Goal: Task Accomplishment & Management: Use online tool/utility

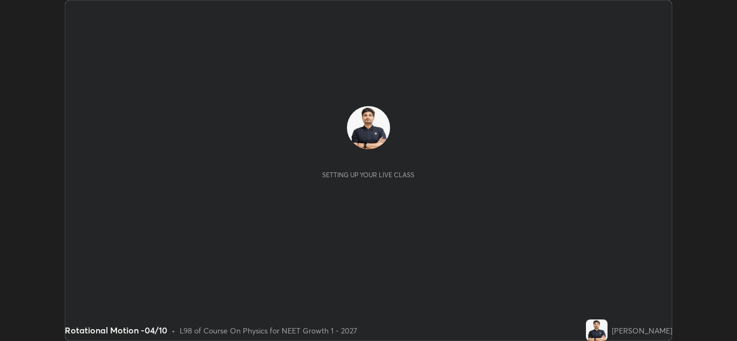
scroll to position [341, 737]
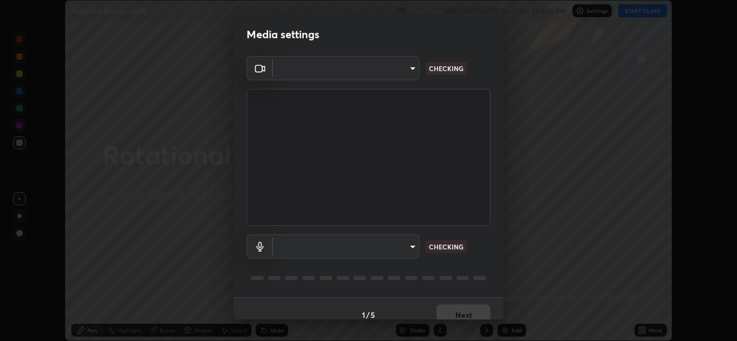
click at [382, 78] on body "Erase all Rotational Motion -04/10 Recording WAS SCHEDULED TO START AT 4:30 PM …" at bounding box center [368, 170] width 737 height 341
click at [381, 73] on div at bounding box center [368, 170] width 737 height 341
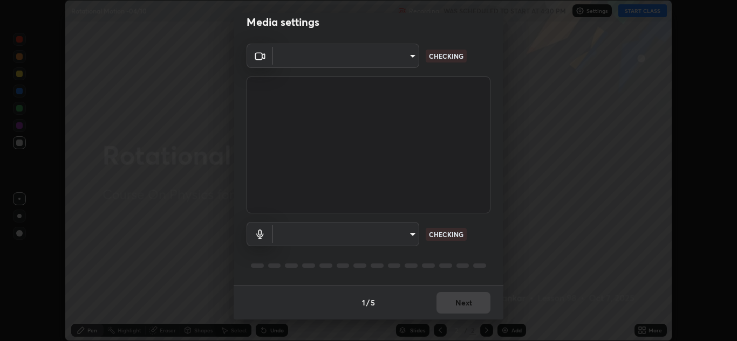
type input "cd196dca7ee3473cd0bbb3bb2826c5ea68ab4168b05a595dea54bdb54e95643a"
type input "8a746cdf30822f0194d7ebaae9e2952f093a53666f518d89720ff13f51db075d"
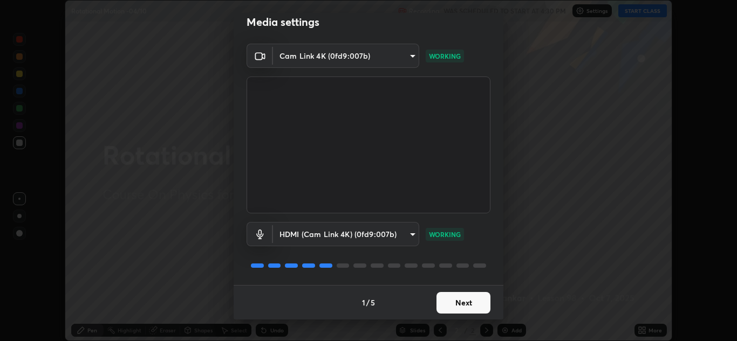
click at [462, 302] on button "Next" at bounding box center [463, 303] width 54 height 22
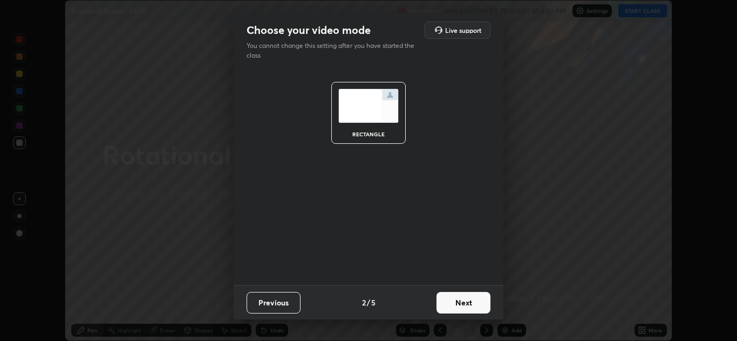
scroll to position [0, 0]
click at [467, 303] on button "Next" at bounding box center [463, 303] width 54 height 22
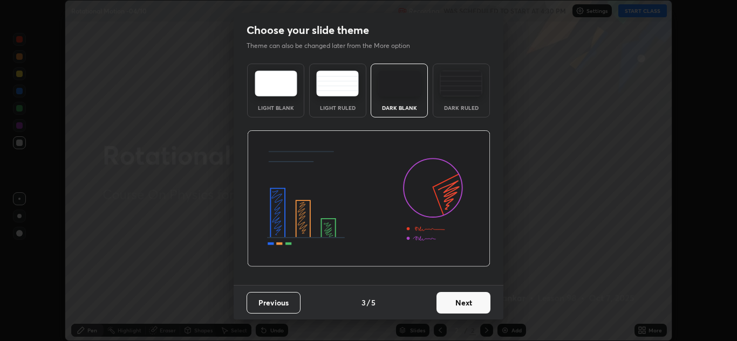
click at [472, 307] on button "Next" at bounding box center [463, 303] width 54 height 22
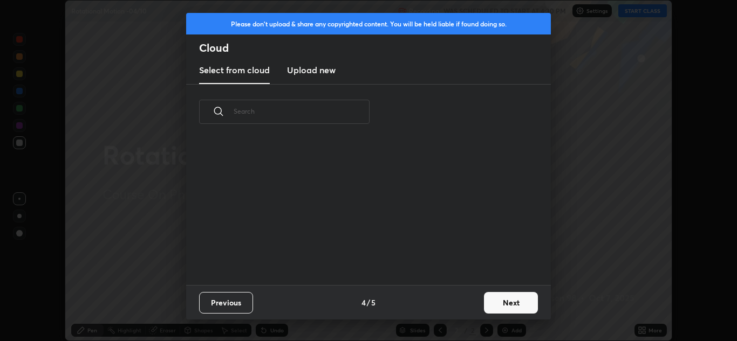
click at [485, 307] on button "Next" at bounding box center [511, 303] width 54 height 22
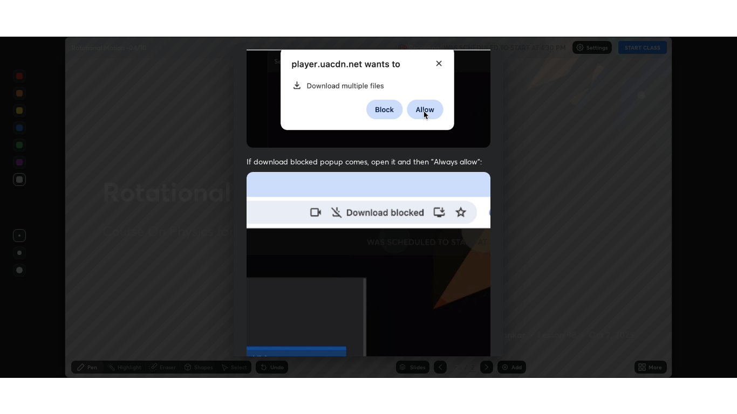
scroll to position [233, 0]
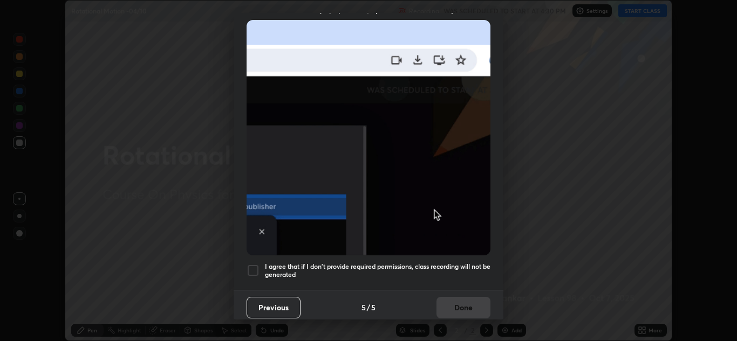
click at [254, 265] on div at bounding box center [252, 270] width 13 height 13
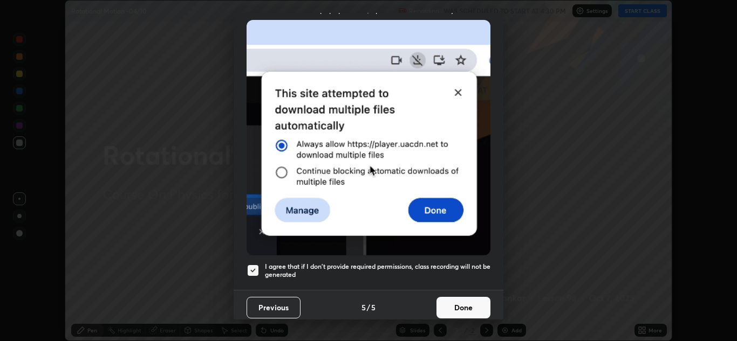
click at [460, 307] on button "Done" at bounding box center [463, 308] width 54 height 22
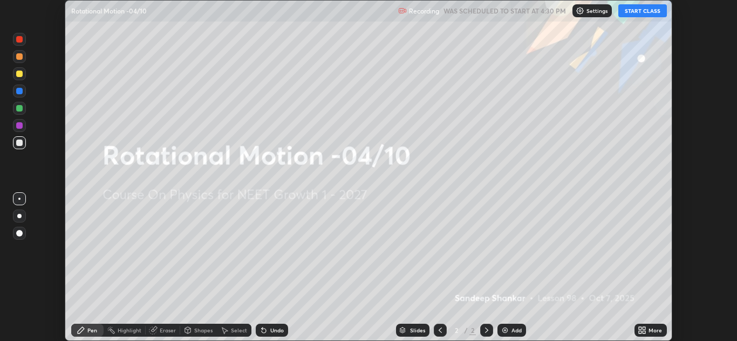
click at [632, 13] on button "START CLASS" at bounding box center [642, 10] width 49 height 13
click at [641, 331] on icon at bounding box center [641, 330] width 9 height 9
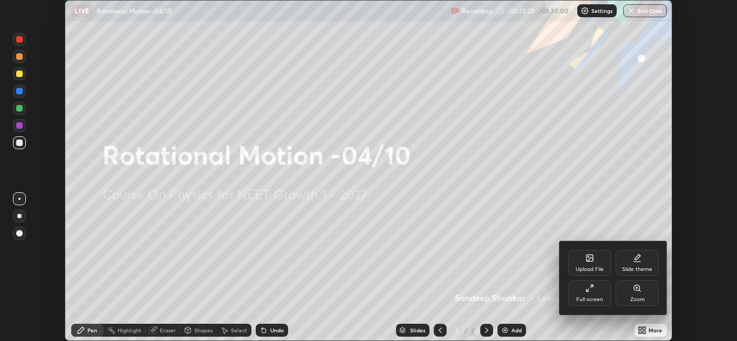
click at [582, 292] on div "Full screen" at bounding box center [589, 293] width 43 height 26
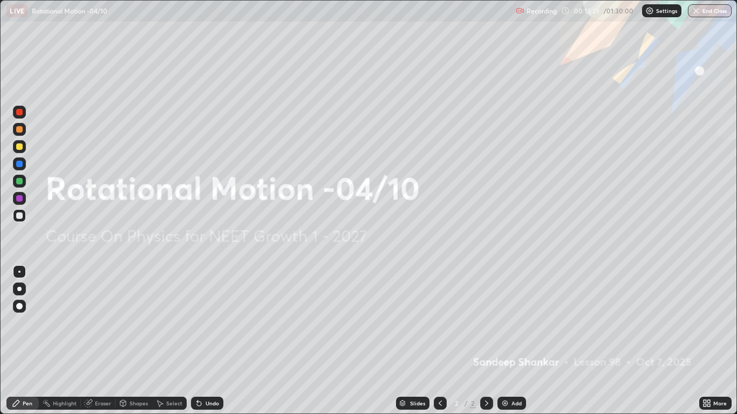
scroll to position [414, 737]
click at [650, 12] on img at bounding box center [649, 10] width 9 height 9
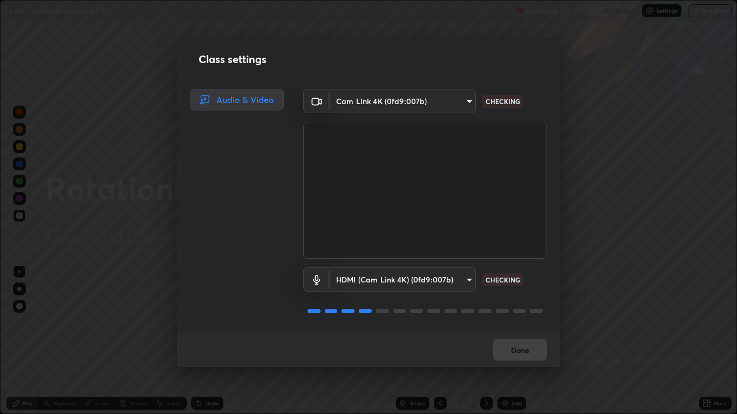
scroll to position [1, 0]
click at [523, 341] on button "Done" at bounding box center [520, 350] width 54 height 22
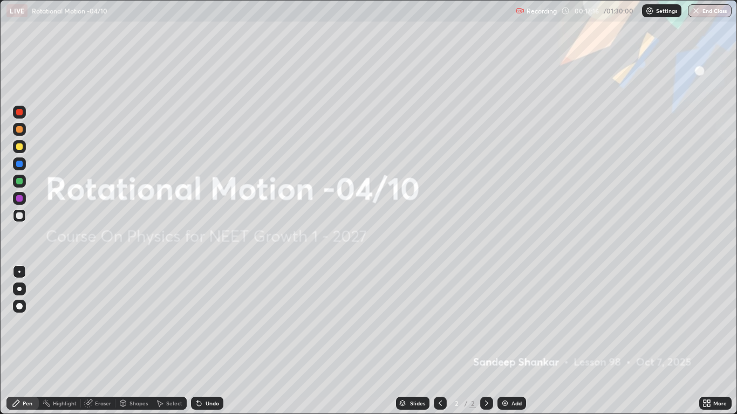
click at [139, 341] on div "Shapes" at bounding box center [138, 403] width 18 height 5
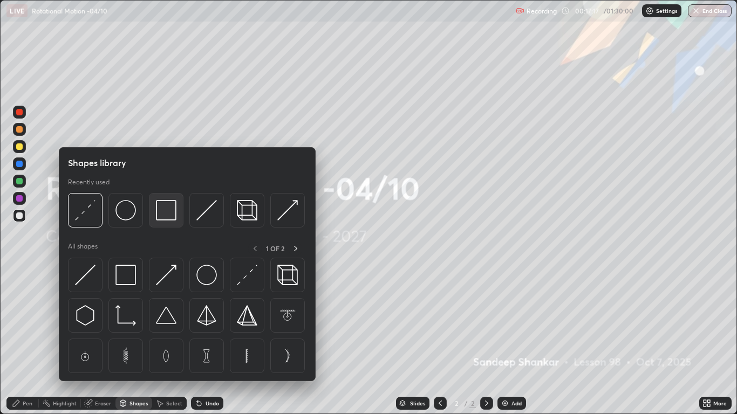
click at [167, 213] on img at bounding box center [166, 210] width 20 height 20
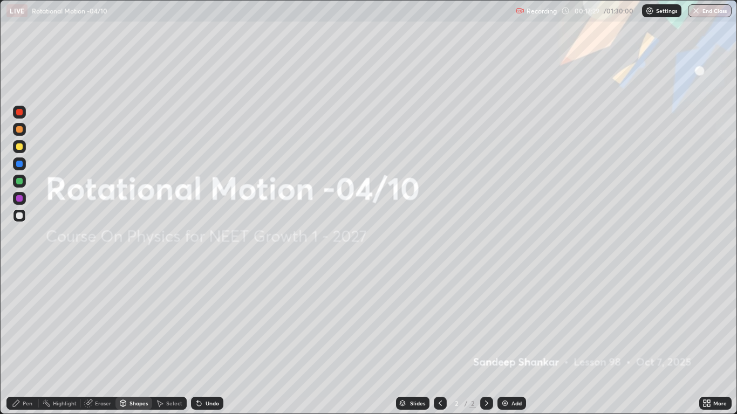
click at [25, 341] on div "Pen" at bounding box center [28, 403] width 10 height 5
click at [133, 341] on div "Shapes" at bounding box center [138, 403] width 18 height 5
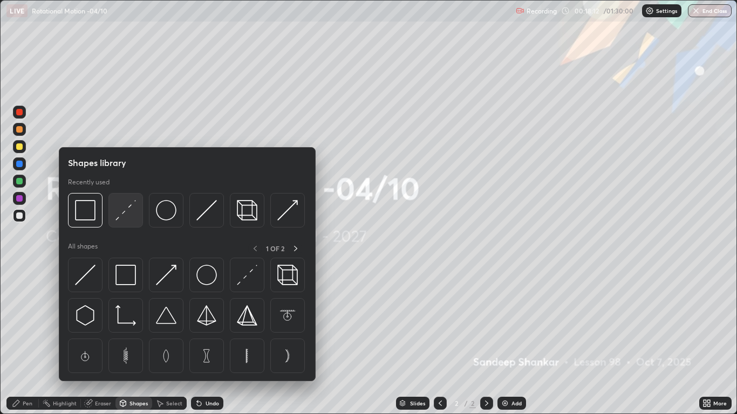
click at [127, 209] on img at bounding box center [125, 210] width 20 height 20
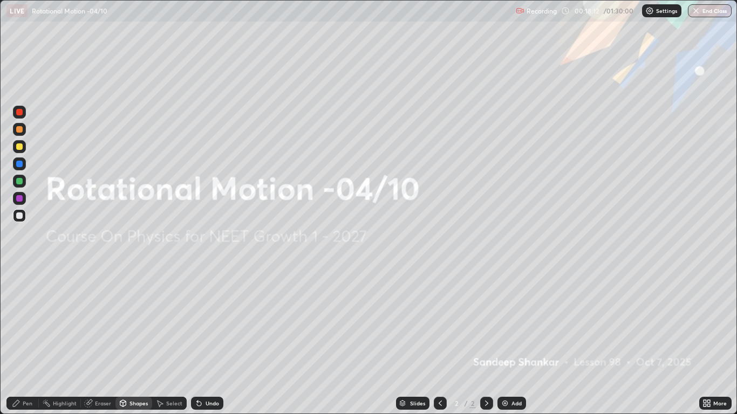
click at [19, 148] on div at bounding box center [19, 146] width 6 height 6
click at [25, 341] on div "Pen" at bounding box center [28, 403] width 10 height 5
click at [136, 341] on div "Shapes" at bounding box center [138, 403] width 18 height 5
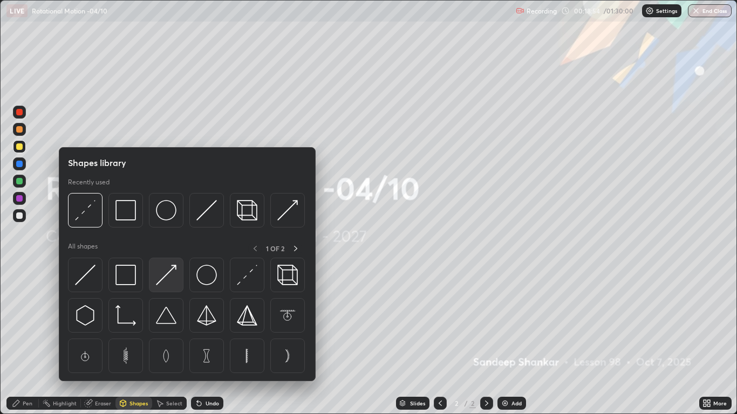
click at [171, 270] on img at bounding box center [166, 275] width 20 height 20
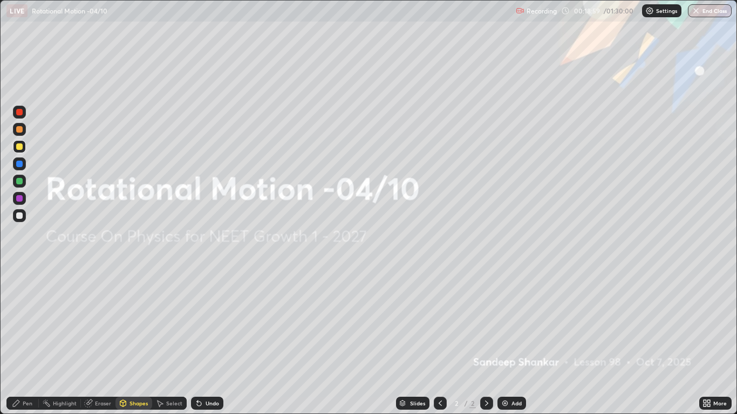
click at [135, 341] on div "Shapes" at bounding box center [138, 403] width 18 height 5
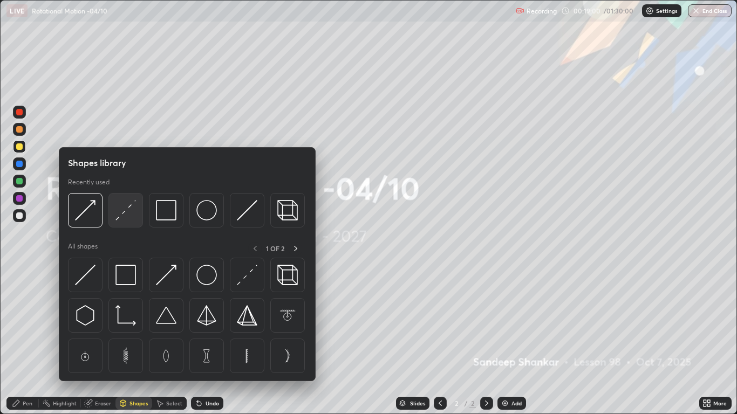
click at [126, 212] on img at bounding box center [125, 210] width 20 height 20
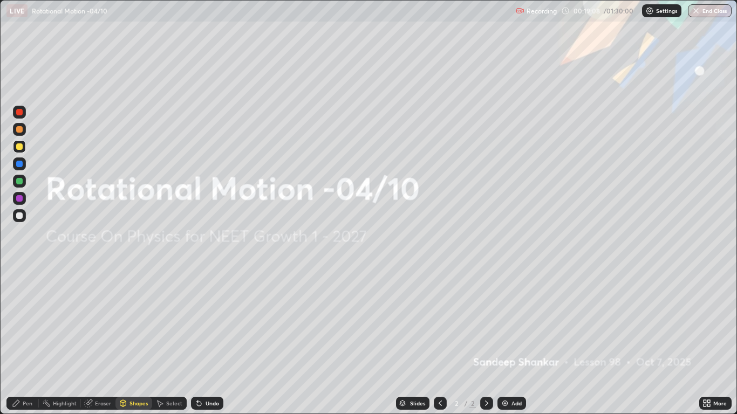
click at [28, 341] on div "Pen" at bounding box center [22, 403] width 32 height 13
click at [17, 145] on div at bounding box center [19, 146] width 6 height 6
click at [20, 164] on div at bounding box center [19, 164] width 6 height 6
click at [17, 148] on div at bounding box center [19, 146] width 6 height 6
click at [512, 341] on div "Add" at bounding box center [511, 403] width 29 height 13
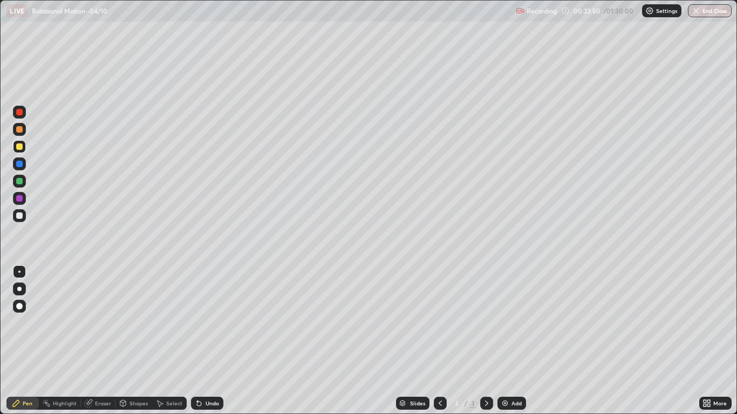
click at [134, 341] on div "Shapes" at bounding box center [138, 403] width 18 height 5
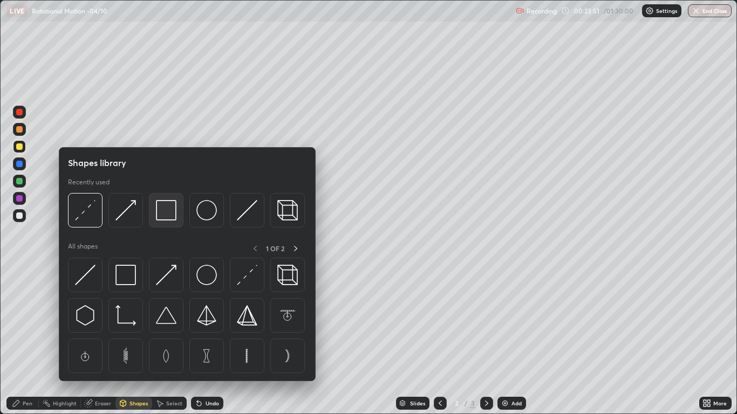
click at [165, 209] on img at bounding box center [166, 210] width 20 height 20
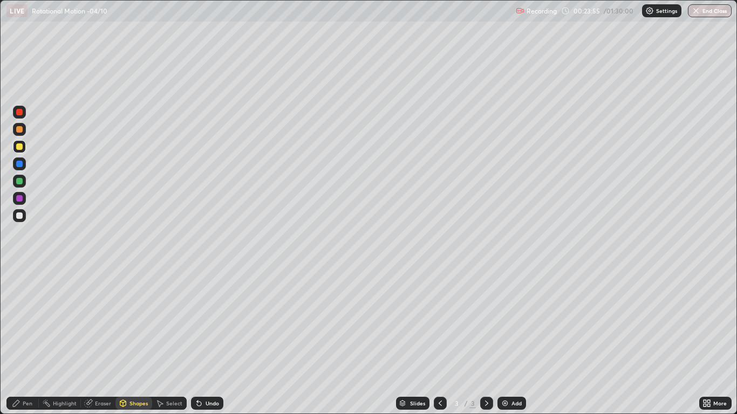
click at [133, 341] on div "Shapes" at bounding box center [138, 403] width 18 height 5
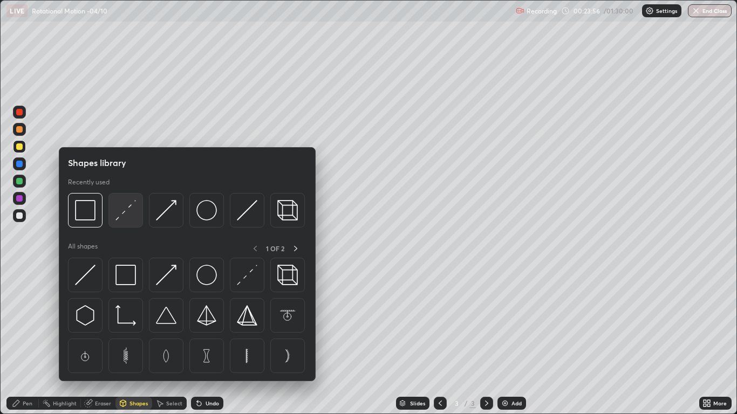
click at [123, 210] on img at bounding box center [125, 210] width 20 height 20
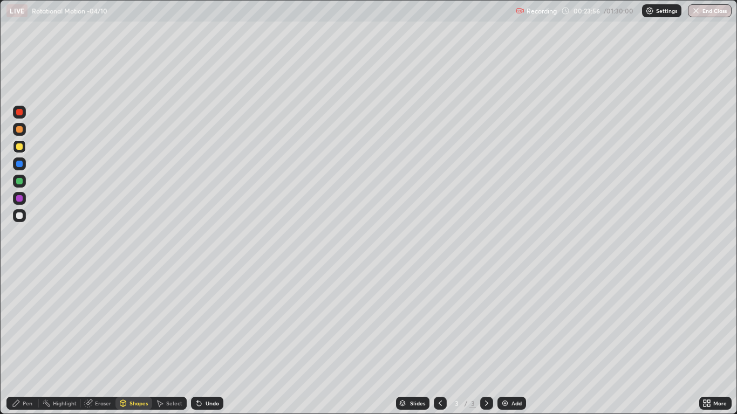
click at [18, 164] on div at bounding box center [19, 164] width 6 height 6
click at [26, 341] on div "Pen" at bounding box center [28, 403] width 10 height 5
click at [136, 341] on div "Shapes" at bounding box center [138, 403] width 18 height 5
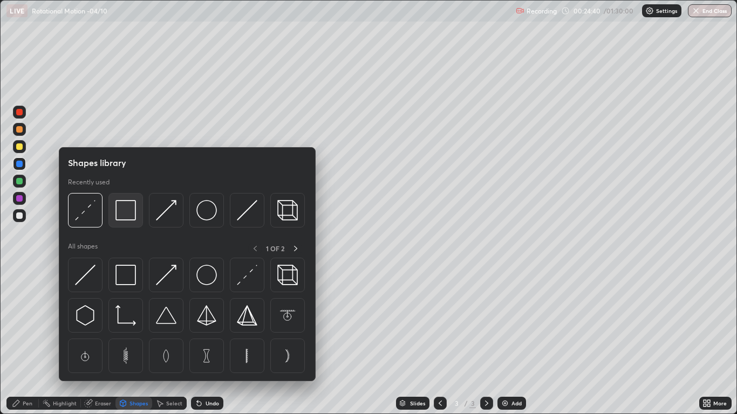
click at [133, 207] on img at bounding box center [125, 210] width 20 height 20
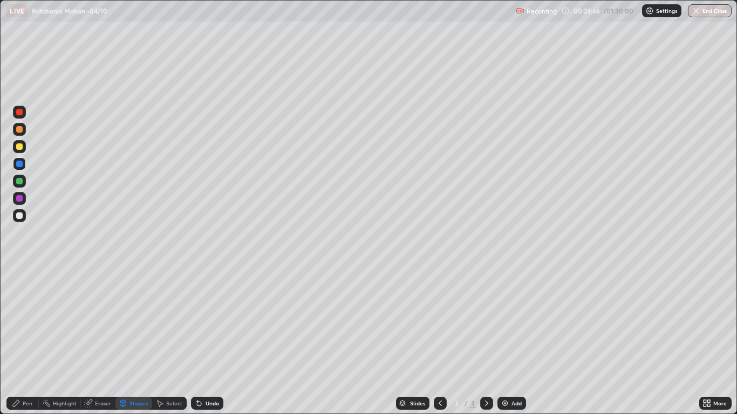
click at [22, 180] on div at bounding box center [19, 181] width 6 height 6
click at [139, 341] on div "Shapes" at bounding box center [138, 403] width 18 height 5
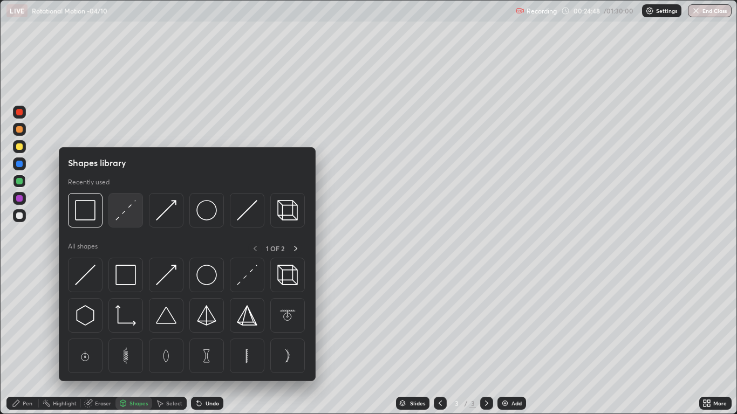
click at [125, 216] on img at bounding box center [125, 210] width 20 height 20
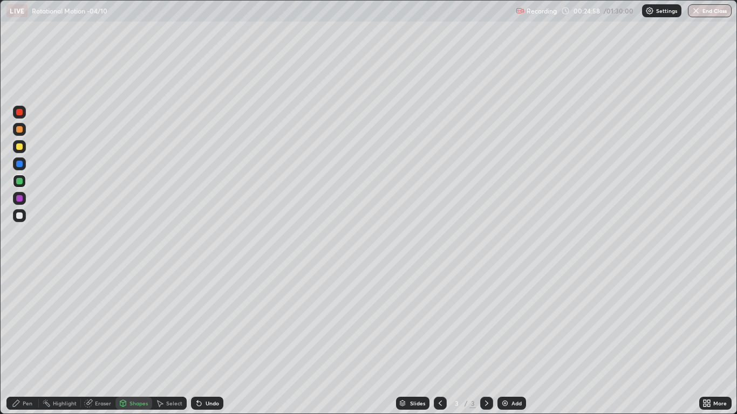
click at [24, 341] on div "Pen" at bounding box center [28, 403] width 10 height 5
click at [440, 341] on icon at bounding box center [440, 403] width 9 height 9
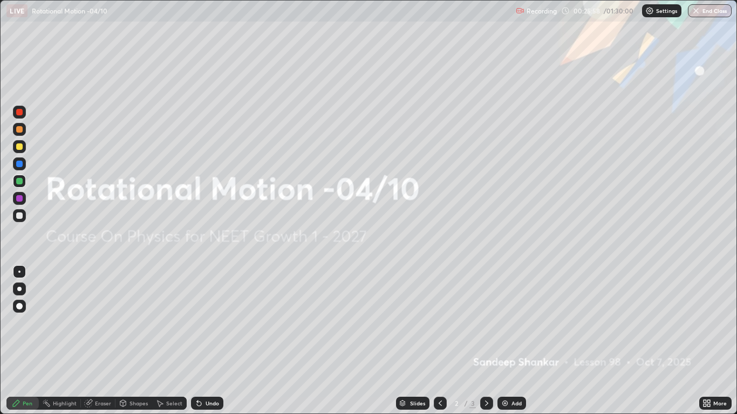
click at [484, 341] on icon at bounding box center [486, 403] width 9 height 9
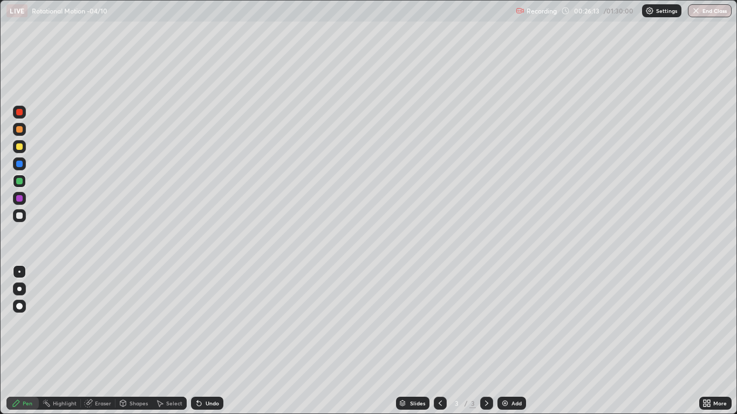
click at [440, 341] on icon at bounding box center [440, 403] width 9 height 9
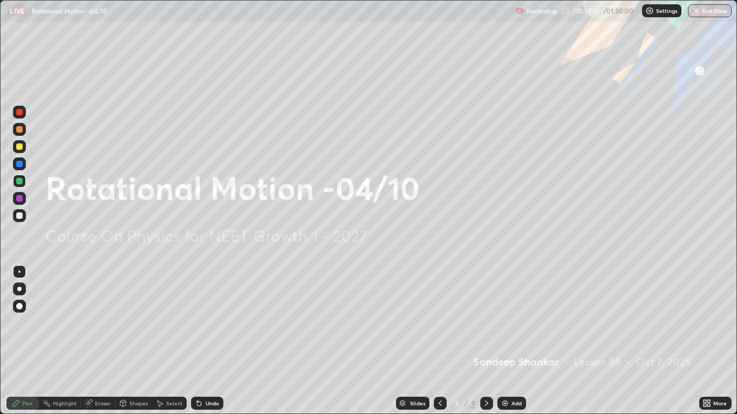
click at [486, 341] on icon at bounding box center [486, 403] width 9 height 9
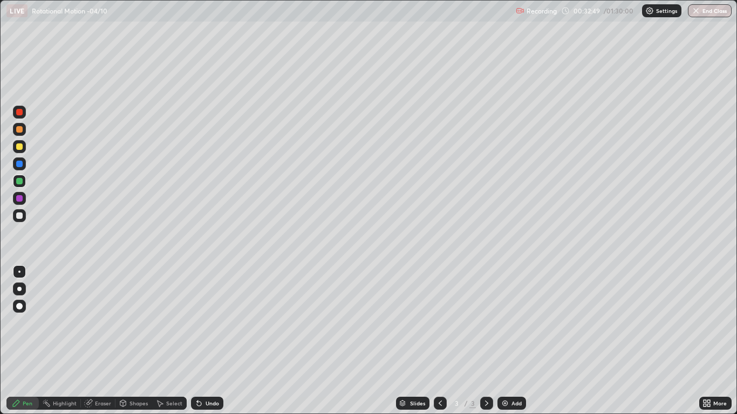
click at [507, 341] on img at bounding box center [504, 403] width 9 height 9
click at [136, 341] on div "Shapes" at bounding box center [138, 403] width 18 height 5
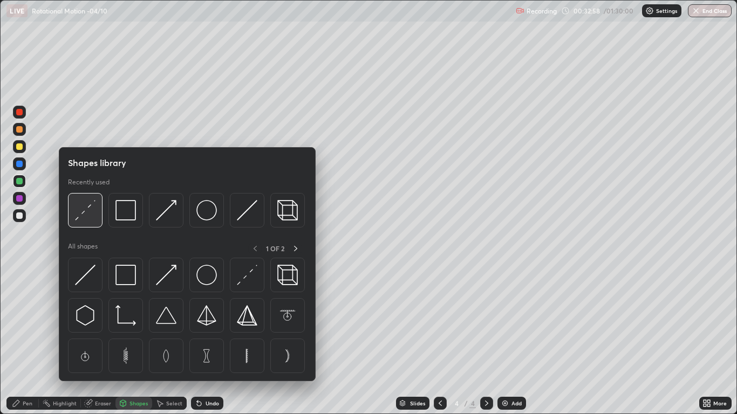
click at [86, 207] on img at bounding box center [85, 210] width 20 height 20
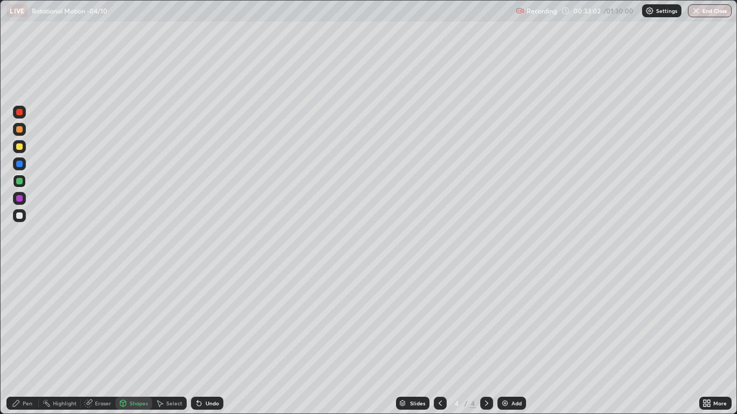
click at [138, 341] on div "Shapes" at bounding box center [138, 403] width 18 height 5
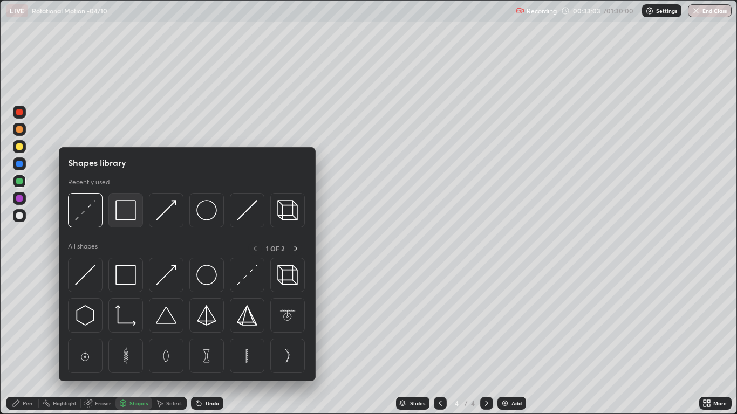
click at [121, 210] on img at bounding box center [125, 210] width 20 height 20
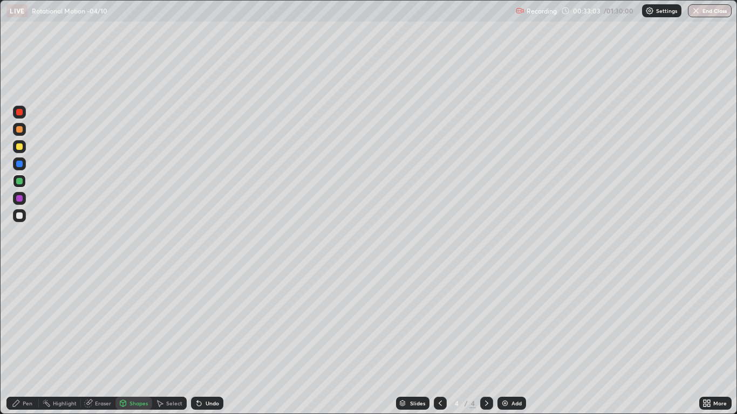
click at [20, 147] on div at bounding box center [19, 146] width 6 height 6
click at [132, 341] on div "Shapes" at bounding box center [138, 403] width 18 height 5
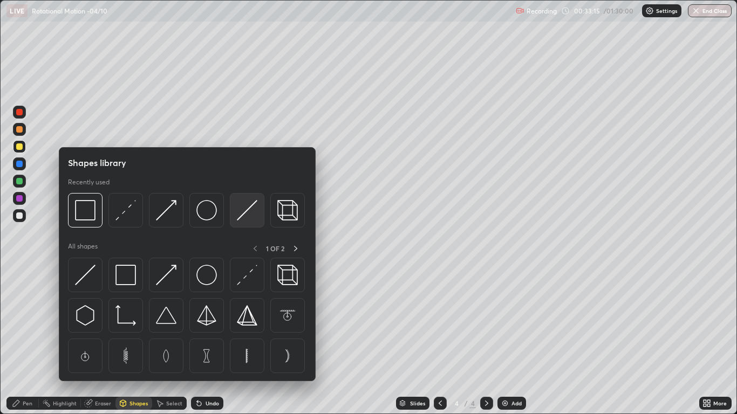
click at [246, 210] on img at bounding box center [247, 210] width 20 height 20
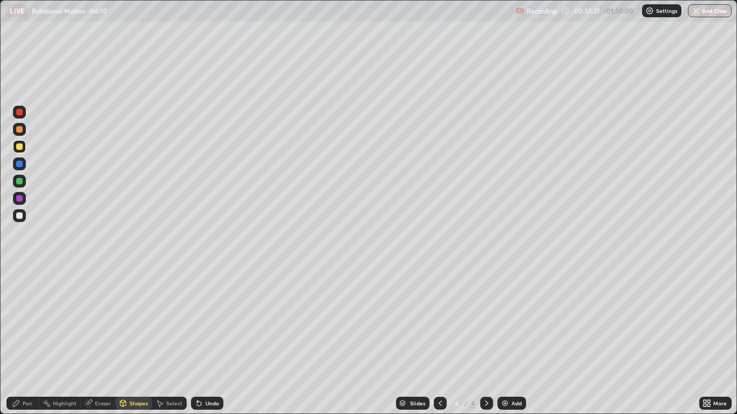
click at [26, 341] on div "Pen" at bounding box center [28, 403] width 10 height 5
click at [135, 341] on div "Shapes" at bounding box center [138, 403] width 18 height 5
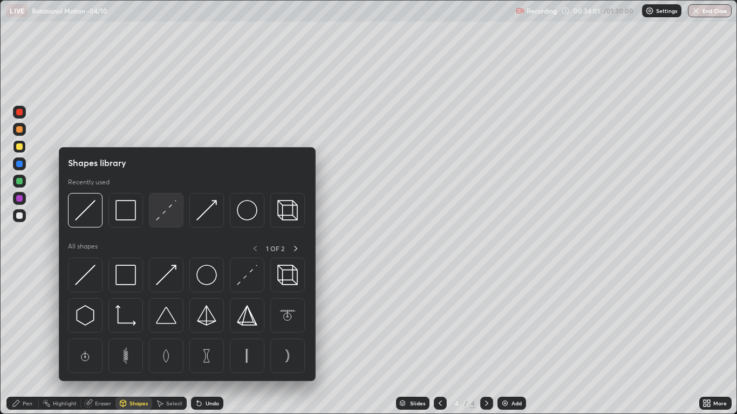
click at [159, 211] on img at bounding box center [166, 210] width 20 height 20
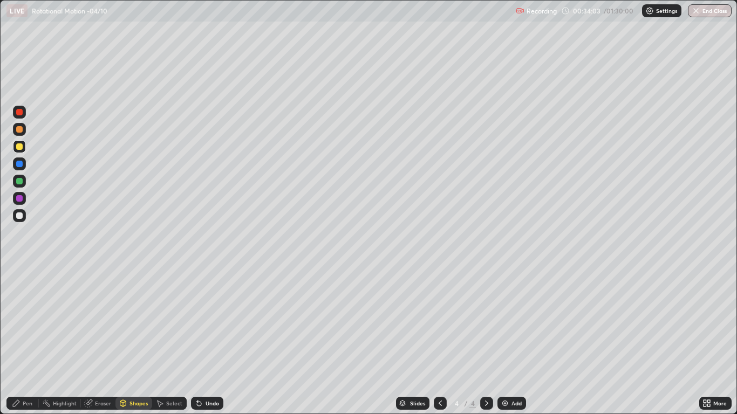
click at [19, 164] on div at bounding box center [19, 164] width 6 height 6
click at [21, 341] on div "Pen" at bounding box center [22, 403] width 32 height 13
click at [139, 341] on div "Shapes" at bounding box center [138, 403] width 18 height 5
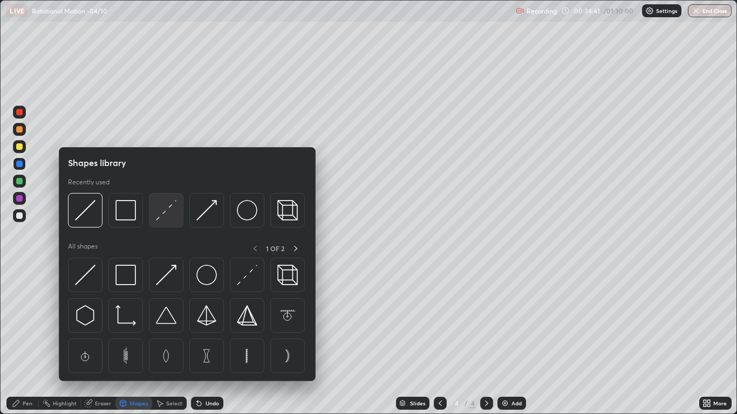
click at [170, 208] on img at bounding box center [166, 210] width 20 height 20
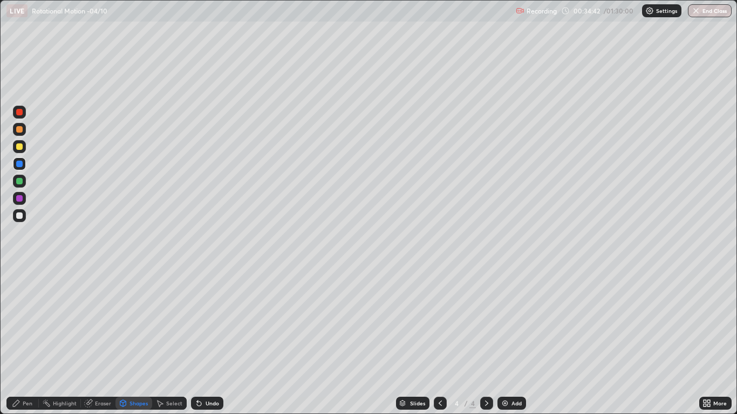
click at [22, 217] on div at bounding box center [19, 215] width 6 height 6
click at [25, 341] on div "Pen" at bounding box center [28, 403] width 10 height 5
click at [20, 147] on div at bounding box center [19, 146] width 6 height 6
click at [516, 341] on div "Add" at bounding box center [511, 403] width 29 height 13
click at [504, 341] on img at bounding box center [504, 403] width 9 height 9
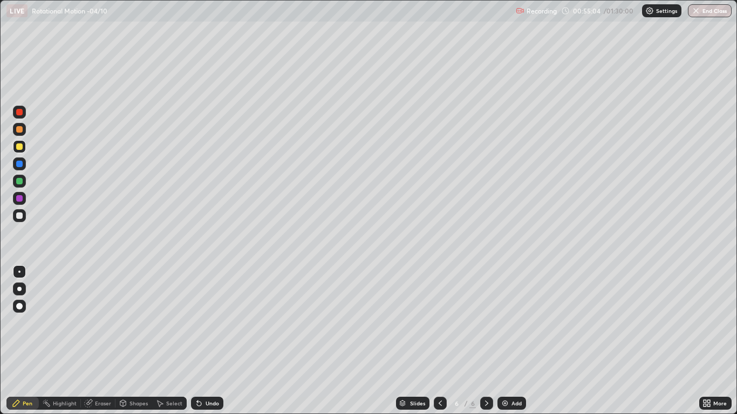
click at [506, 341] on img at bounding box center [504, 403] width 9 height 9
click at [441, 341] on icon at bounding box center [440, 403] width 9 height 9
click at [485, 341] on icon at bounding box center [486, 403] width 9 height 9
click at [135, 341] on div "Shapes" at bounding box center [138, 403] width 18 height 5
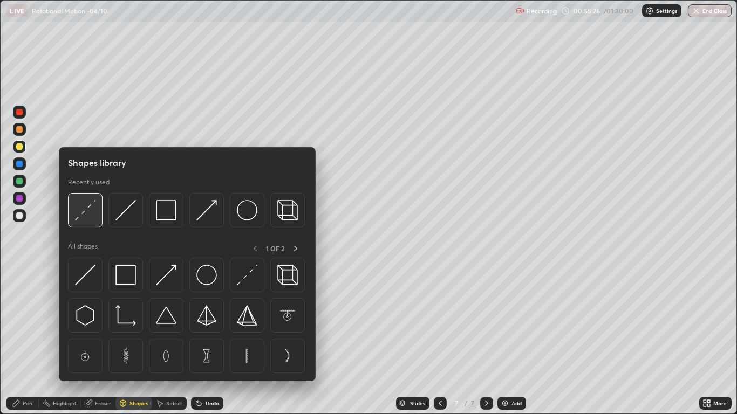
click at [91, 209] on img at bounding box center [85, 210] width 20 height 20
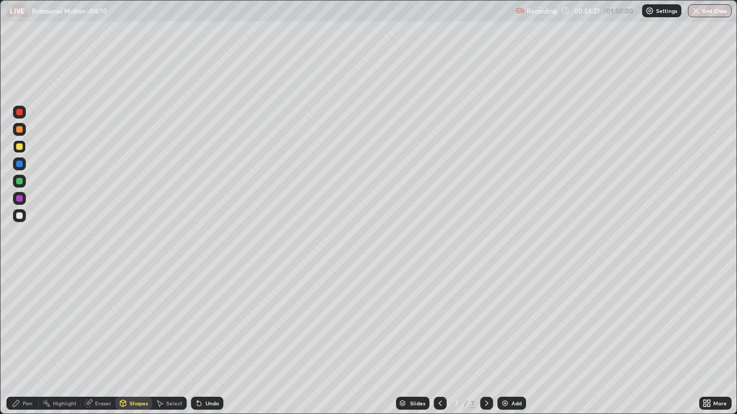
click at [20, 164] on div at bounding box center [19, 164] width 6 height 6
click at [30, 341] on div "Pen" at bounding box center [28, 403] width 10 height 5
click at [130, 341] on div "Shapes" at bounding box center [138, 403] width 18 height 5
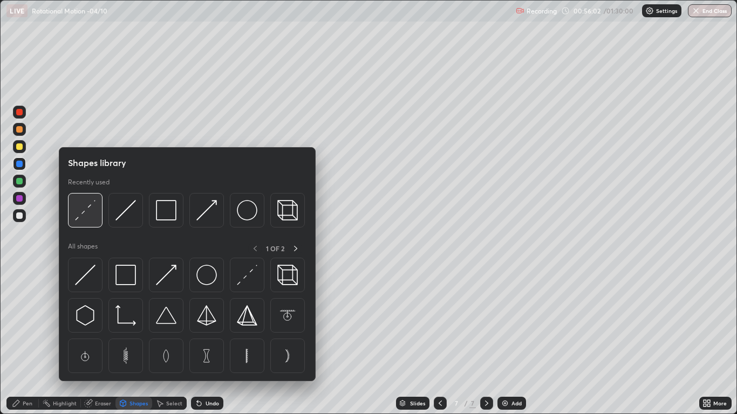
click at [85, 203] on img at bounding box center [85, 210] width 20 height 20
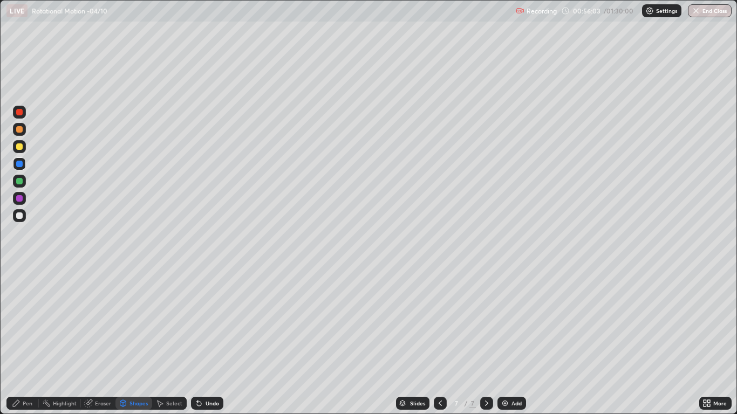
click at [22, 145] on div at bounding box center [19, 146] width 6 height 6
click at [23, 341] on div "Pen" at bounding box center [28, 403] width 10 height 5
click at [515, 341] on div "Add" at bounding box center [516, 403] width 10 height 5
click at [19, 164] on div at bounding box center [19, 164] width 6 height 6
click at [18, 145] on div at bounding box center [19, 146] width 6 height 6
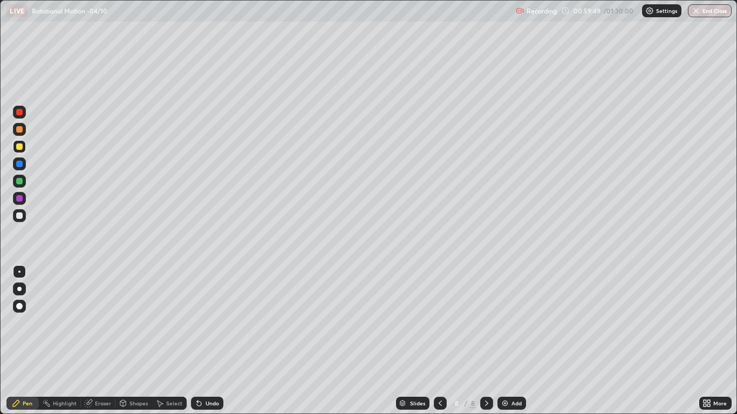
click at [17, 166] on div at bounding box center [19, 164] width 6 height 6
click at [20, 143] on div at bounding box center [19, 146] width 6 height 6
click at [18, 218] on div at bounding box center [19, 215] width 6 height 6
click at [129, 341] on div "Shapes" at bounding box center [138, 403] width 18 height 5
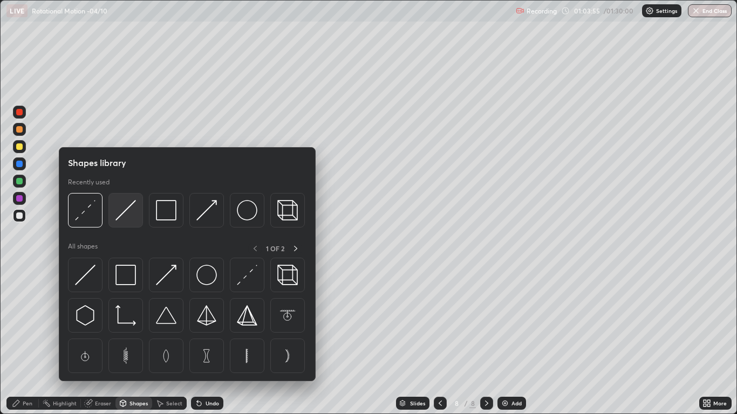
click at [127, 213] on img at bounding box center [125, 210] width 20 height 20
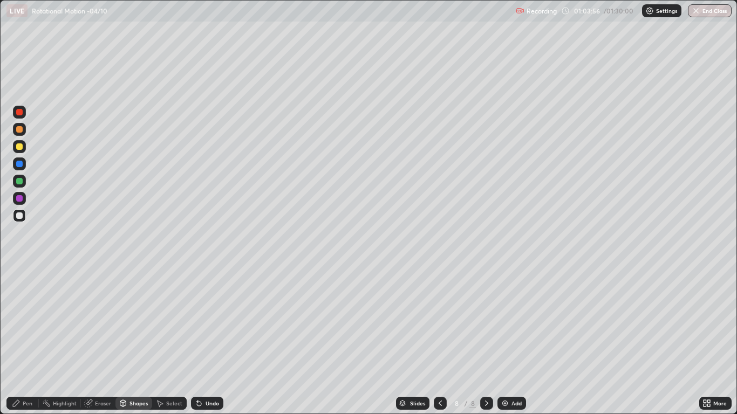
click at [19, 149] on div at bounding box center [19, 146] width 6 height 6
click at [22, 341] on div "Pen" at bounding box center [22, 403] width 32 height 13
click at [134, 341] on div "Shapes" at bounding box center [138, 403] width 18 height 5
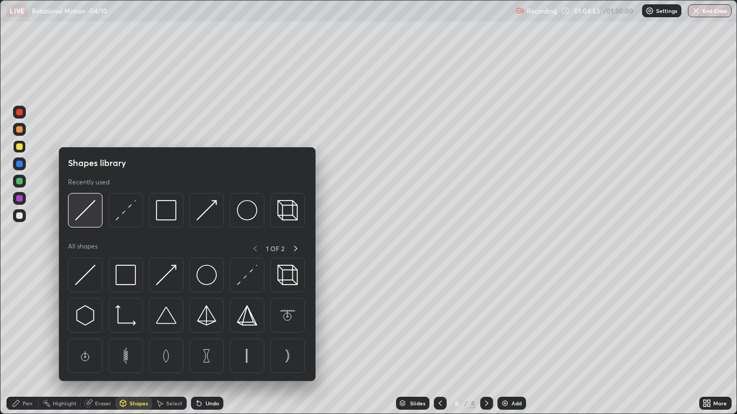
click at [85, 210] on img at bounding box center [85, 210] width 20 height 20
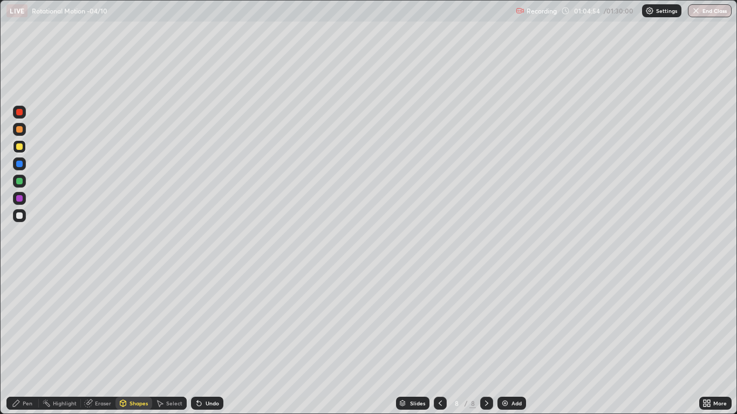
click at [17, 163] on div at bounding box center [19, 164] width 6 height 6
click at [134, 341] on div "Shapes" at bounding box center [138, 403] width 18 height 5
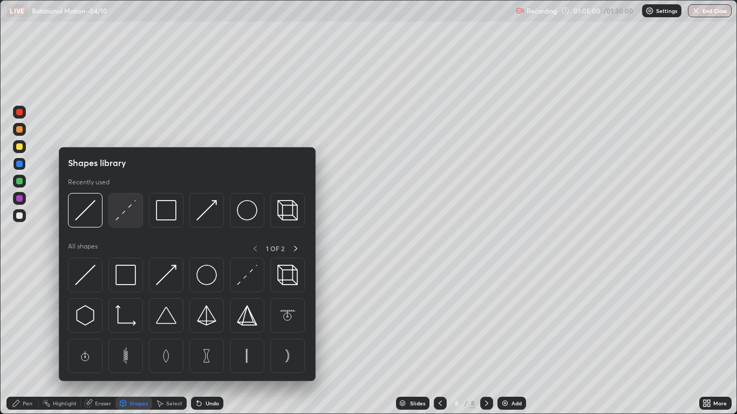
click at [129, 209] on img at bounding box center [125, 210] width 20 height 20
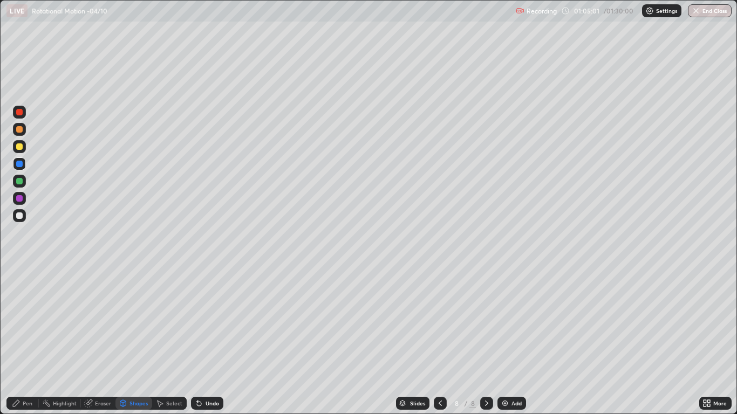
click at [19, 112] on div at bounding box center [19, 112] width 6 height 6
click at [20, 341] on div "Pen" at bounding box center [22, 403] width 32 height 13
click at [704, 11] on button "End Class" at bounding box center [710, 10] width 44 height 13
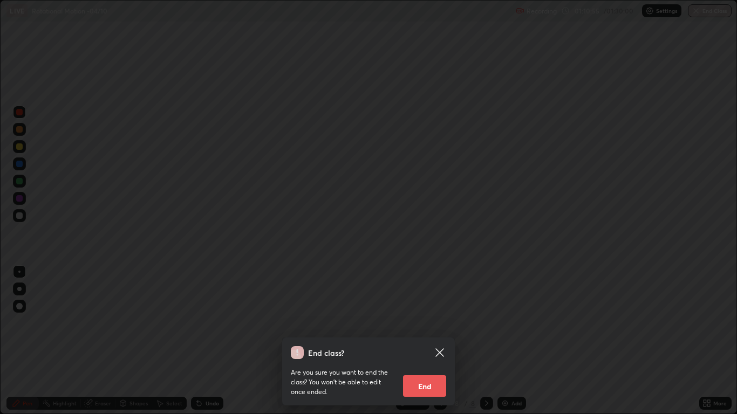
click at [437, 341] on button "End" at bounding box center [424, 386] width 43 height 22
